Goal: Transaction & Acquisition: Download file/media

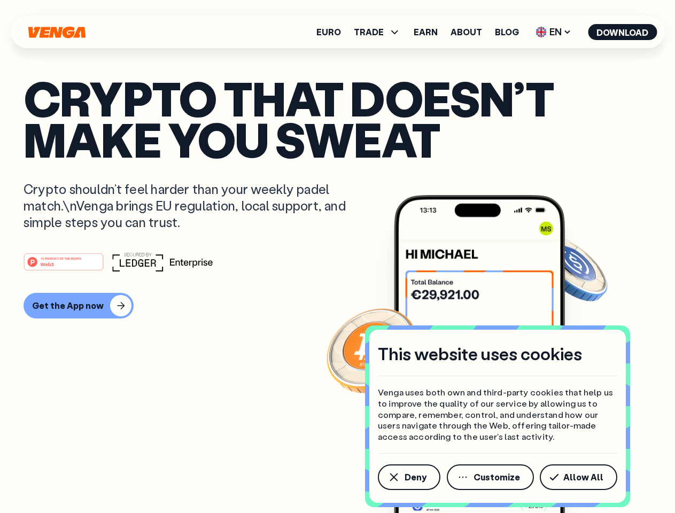
click at [337, 256] on div "#1 PRODUCT OF THE MONTH Web3" at bounding box center [338, 261] width 628 height 19
click at [408, 477] on span "Deny" at bounding box center [415, 477] width 22 height 9
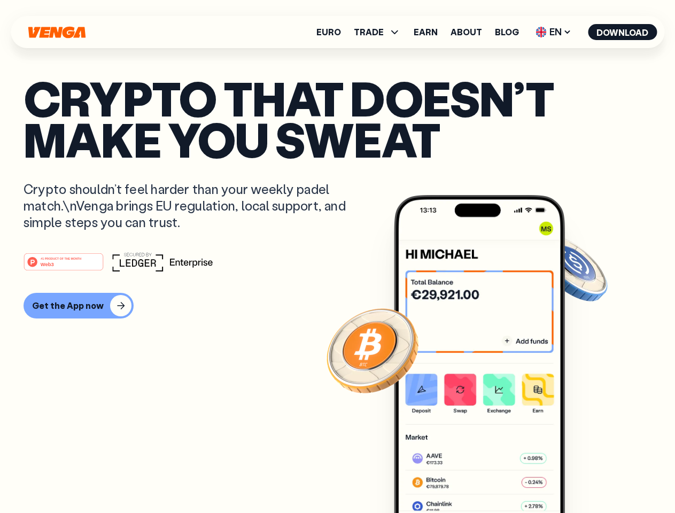
click at [491, 477] on img at bounding box center [479, 374] width 171 height 358
click at [580, 477] on article "Crypto that doesn’t make you sweat Crypto shouldn’t feel harder than your weekl…" at bounding box center [338, 277] width 628 height 401
click at [380, 32] on span "TRADE" at bounding box center [369, 32] width 30 height 9
click at [553, 32] on span "EN" at bounding box center [553, 32] width 43 height 17
click at [622, 32] on button "Download" at bounding box center [622, 32] width 69 height 16
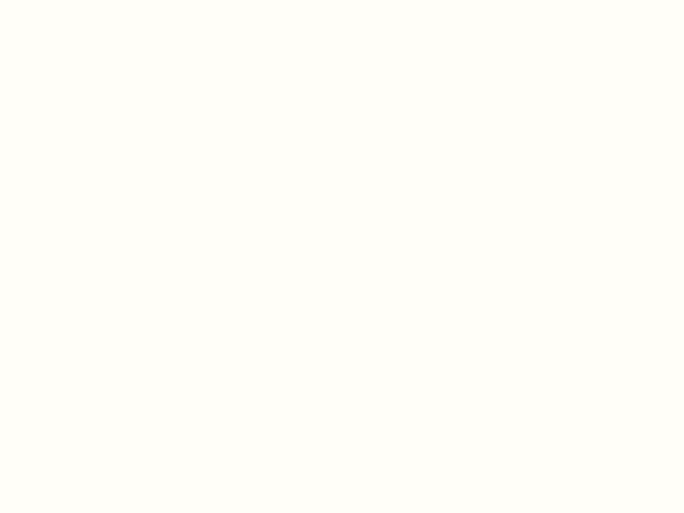
click at [337, 0] on html "This website uses cookies Venga uses both own and third-party cookies that help…" at bounding box center [342, 0] width 684 height 0
click at [77, 0] on html "This website uses cookies Venga uses both own and third-party cookies that help…" at bounding box center [342, 0] width 684 height 0
click at [65, 0] on html "This website uses cookies Venga uses both own and third-party cookies that help…" at bounding box center [342, 0] width 684 height 0
